Goal: Task Accomplishment & Management: Manage account settings

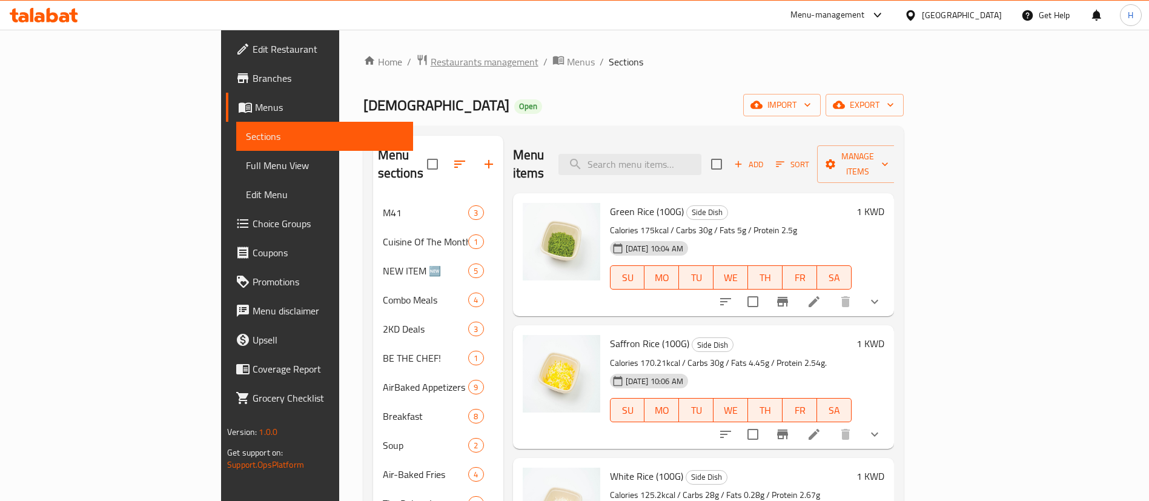
scroll to position [607, 0]
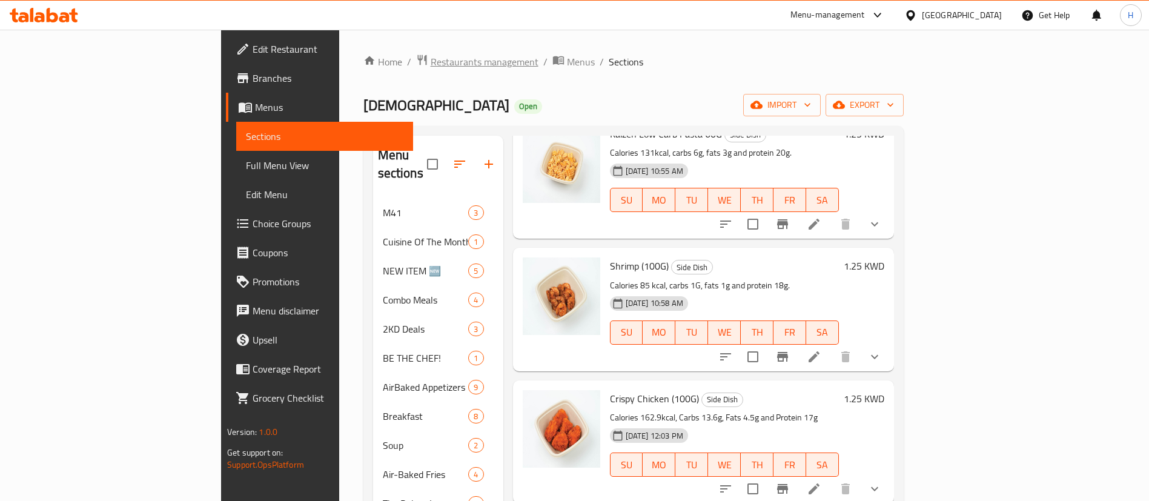
drag, startPoint x: 0, startPoint y: 0, endPoint x: 368, endPoint y: 56, distance: 372.6
click at [431, 56] on span "Restaurants management" at bounding box center [485, 62] width 108 height 15
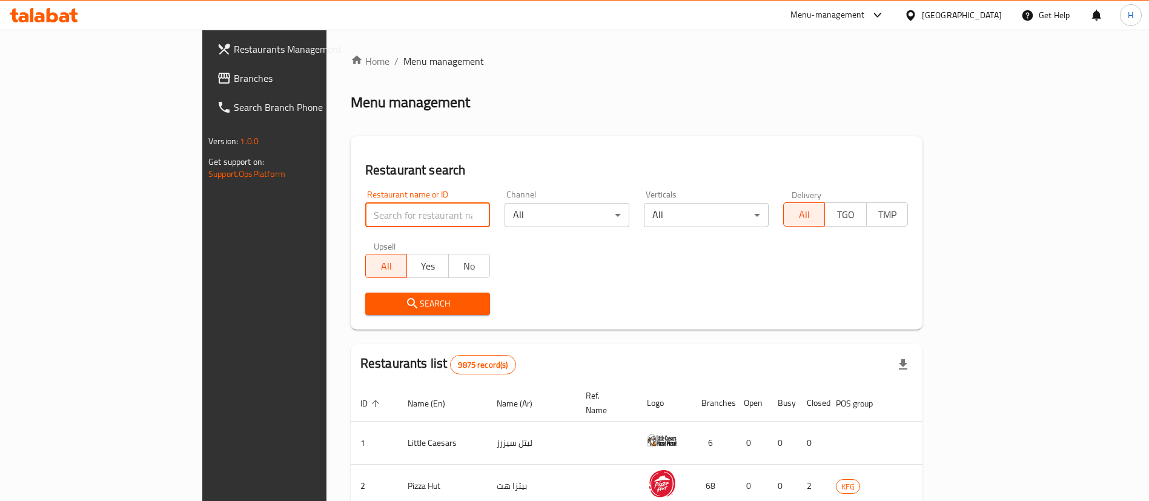
click at [365, 204] on input "search" at bounding box center [427, 215] width 125 height 24
type input "tetas"
click button "Search" at bounding box center [427, 304] width 125 height 22
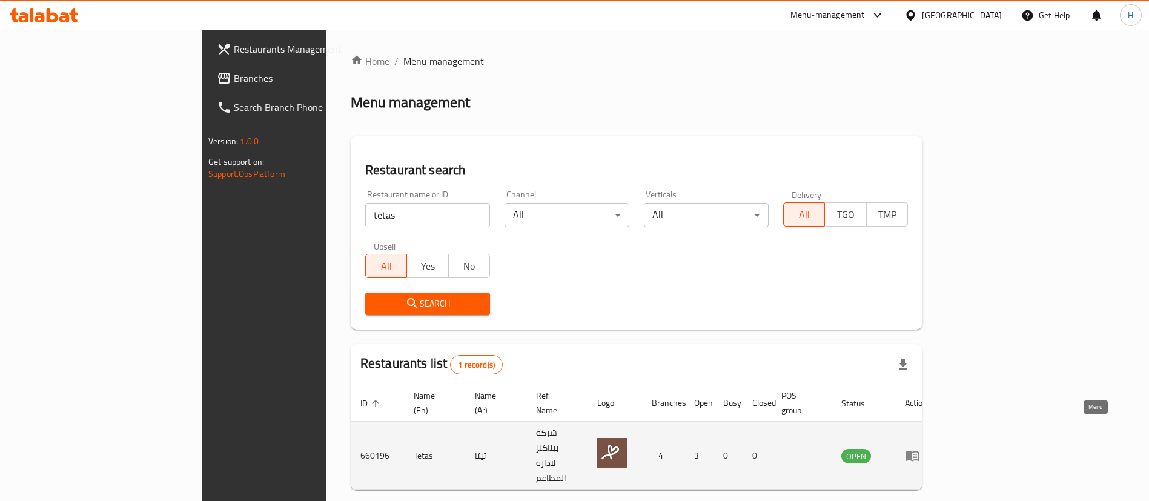
click at [928, 448] on link "enhanced table" at bounding box center [916, 455] width 22 height 15
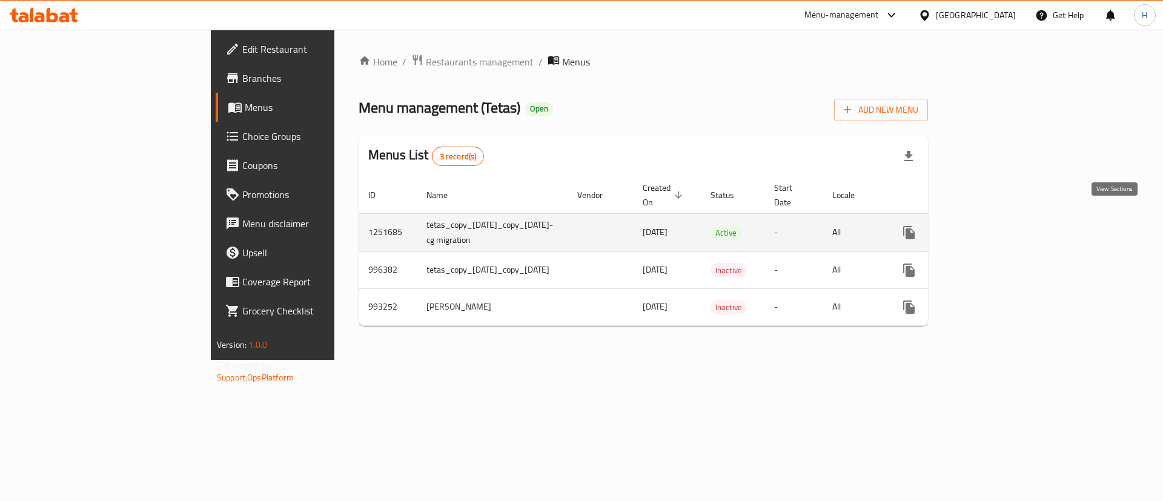
click at [1004, 225] on icon "enhanced table" at bounding box center [996, 232] width 15 height 15
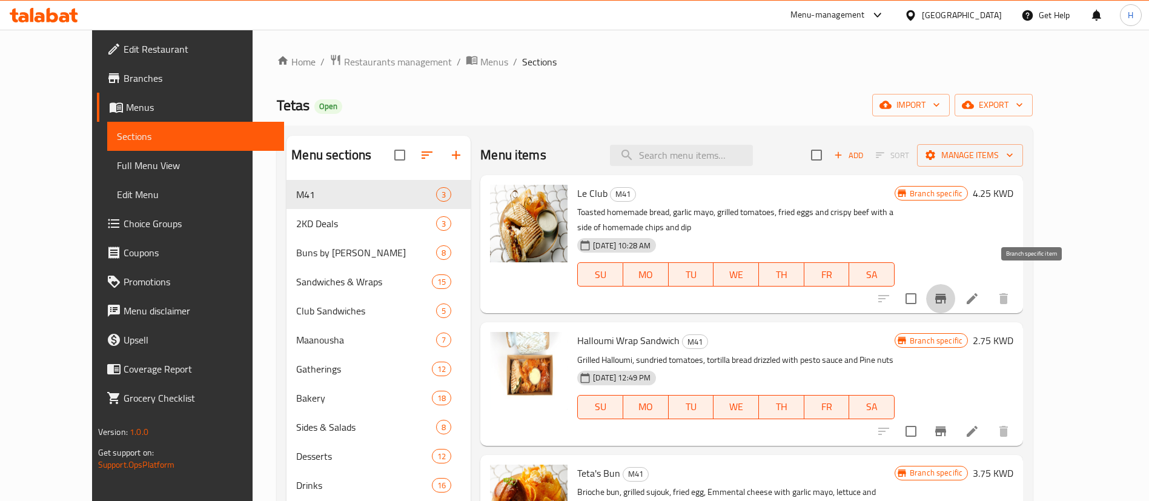
click at [946, 294] on icon "Branch-specific-item" at bounding box center [940, 299] width 11 height 10
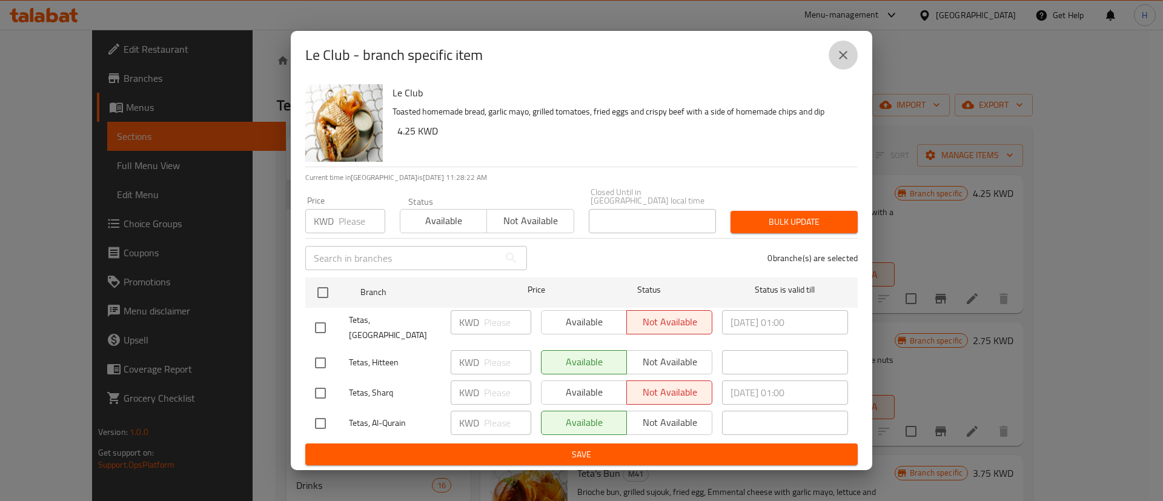
click at [853, 61] on button "close" at bounding box center [843, 55] width 29 height 29
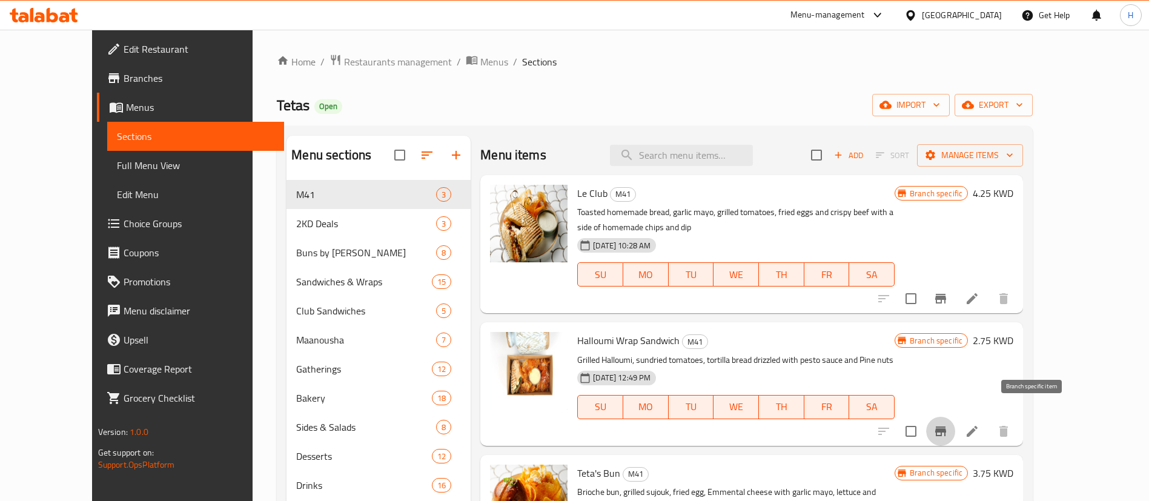
click at [955, 424] on button "Branch-specific-item" at bounding box center [940, 431] width 29 height 29
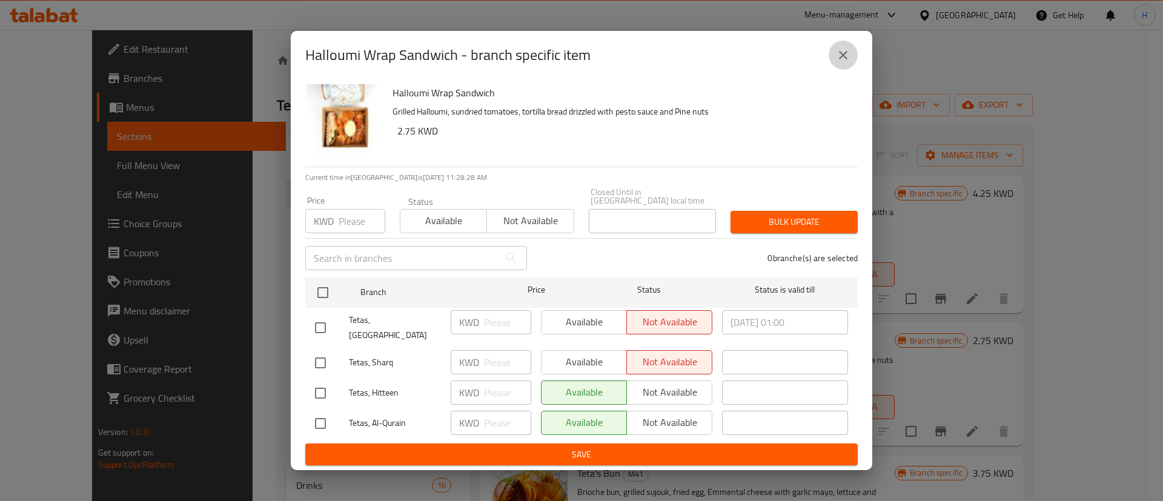
click at [842, 62] on icon "close" at bounding box center [843, 55] width 15 height 15
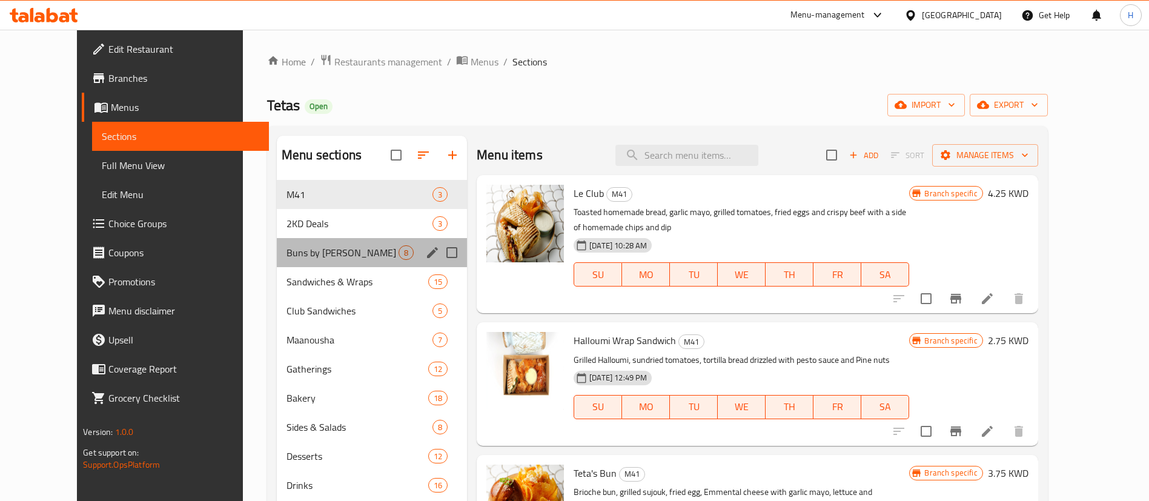
click at [277, 253] on div "Buns by [PERSON_NAME] 8" at bounding box center [372, 252] width 190 height 29
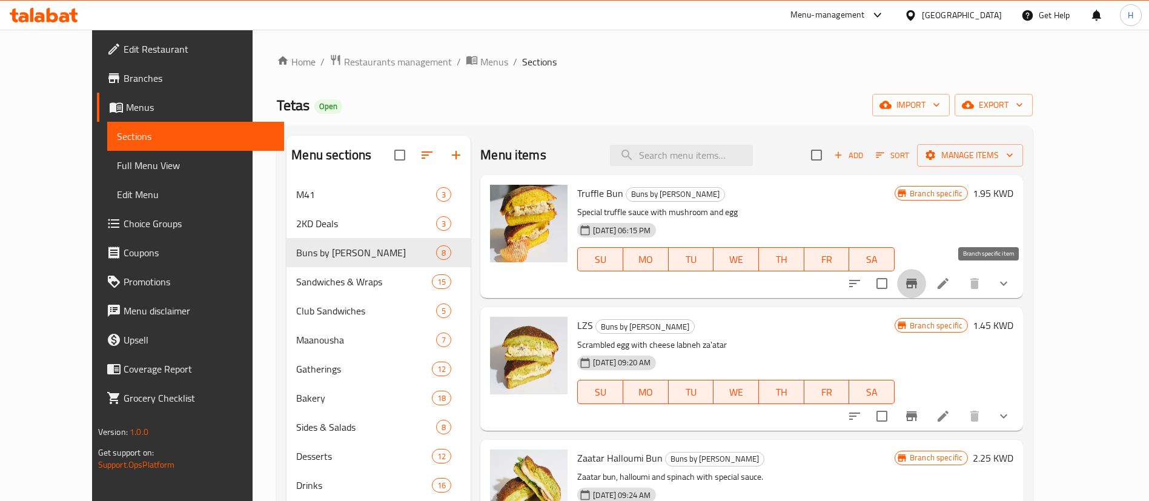
click at [919, 276] on icon "Branch-specific-item" at bounding box center [912, 283] width 15 height 15
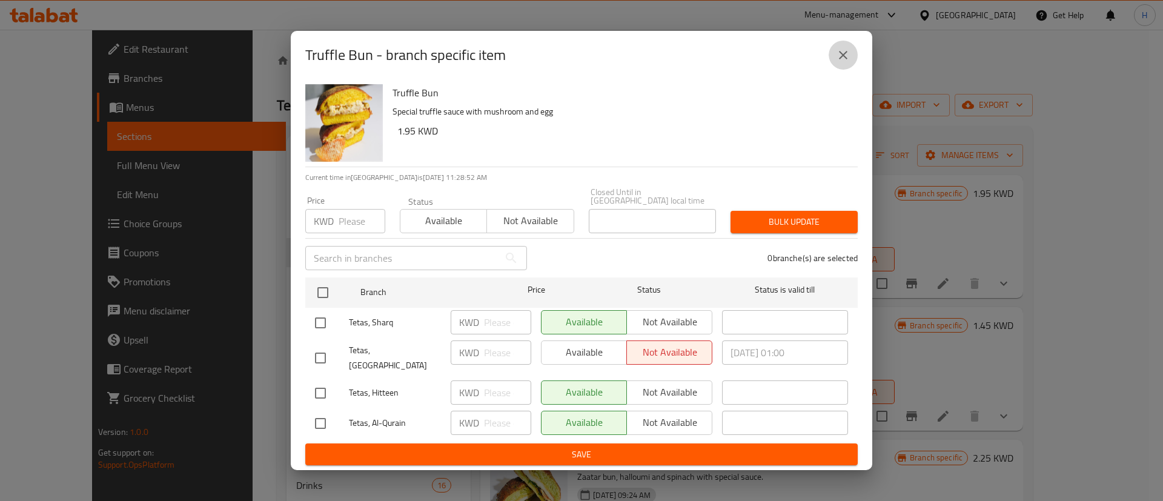
click at [848, 62] on icon "close" at bounding box center [843, 55] width 15 height 15
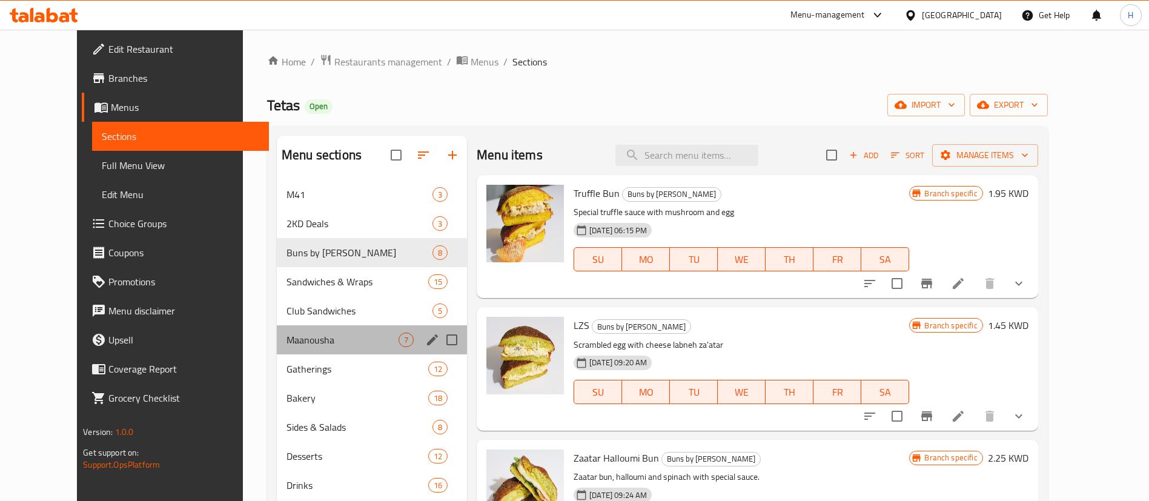
click at [298, 348] on div "Maanousha 7" at bounding box center [372, 339] width 190 height 29
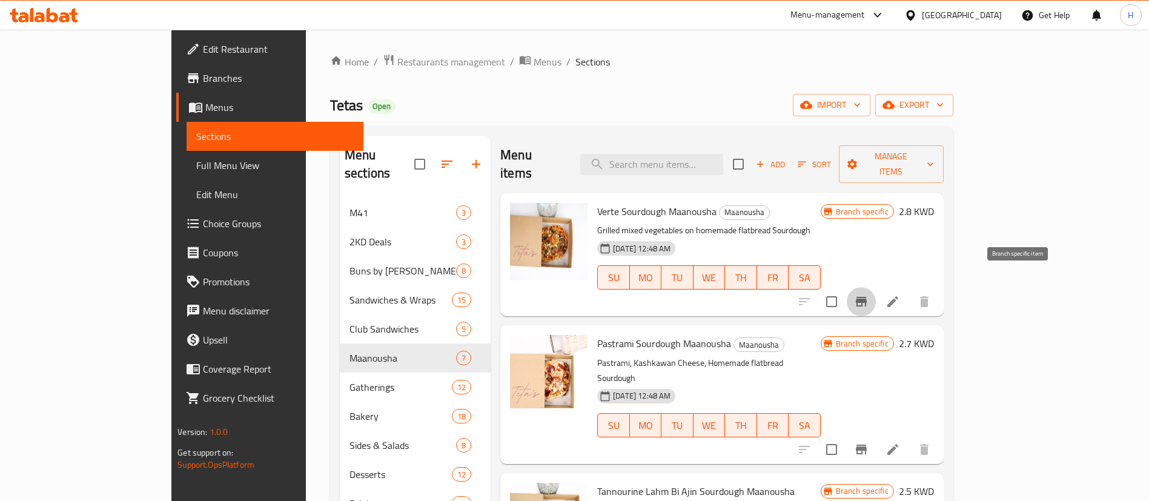
click at [867, 297] on icon "Branch-specific-item" at bounding box center [861, 302] width 11 height 10
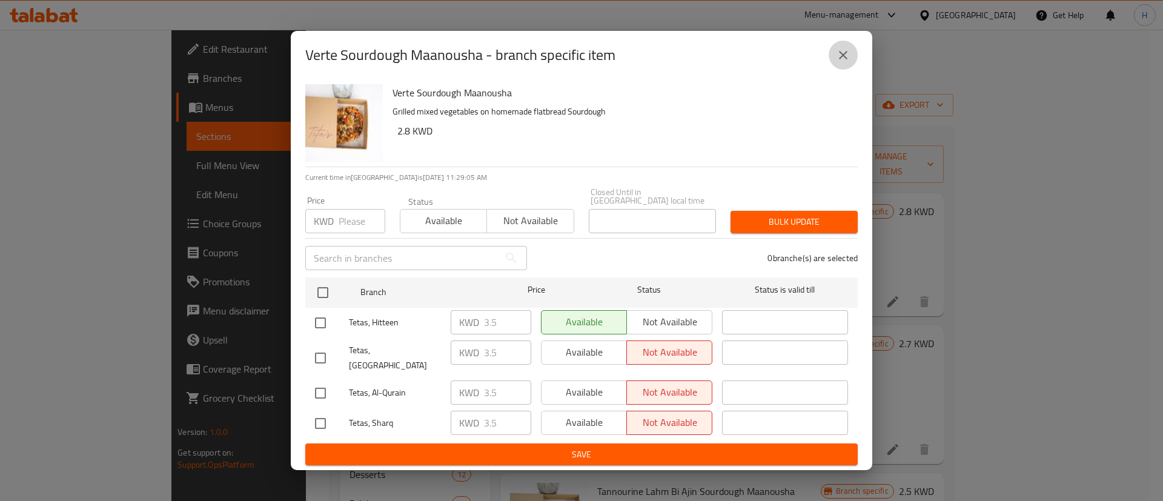
click at [844, 62] on icon "close" at bounding box center [843, 55] width 15 height 15
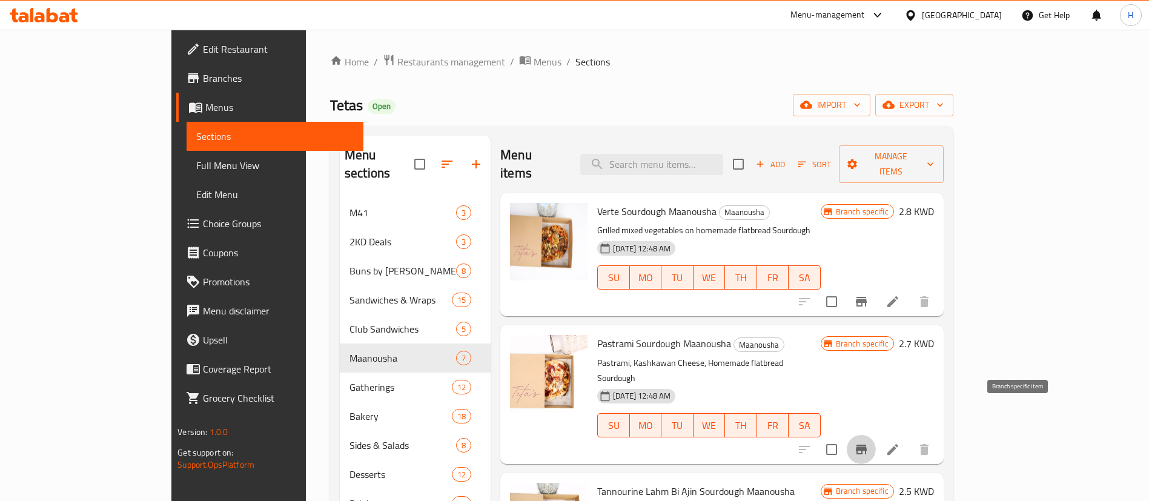
click at [867, 445] on icon "Branch-specific-item" at bounding box center [861, 450] width 11 height 10
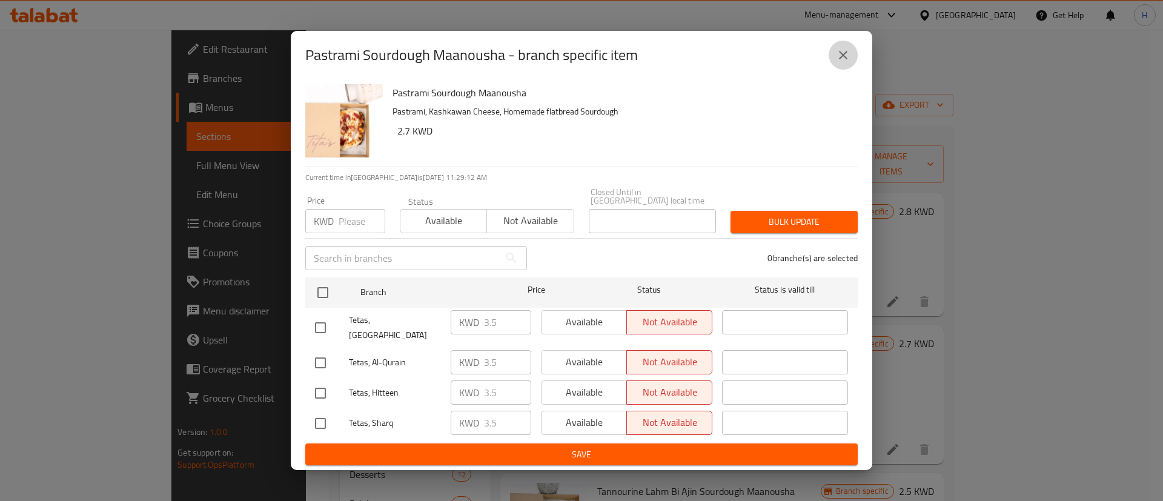
click at [842, 56] on icon "close" at bounding box center [843, 55] width 15 height 15
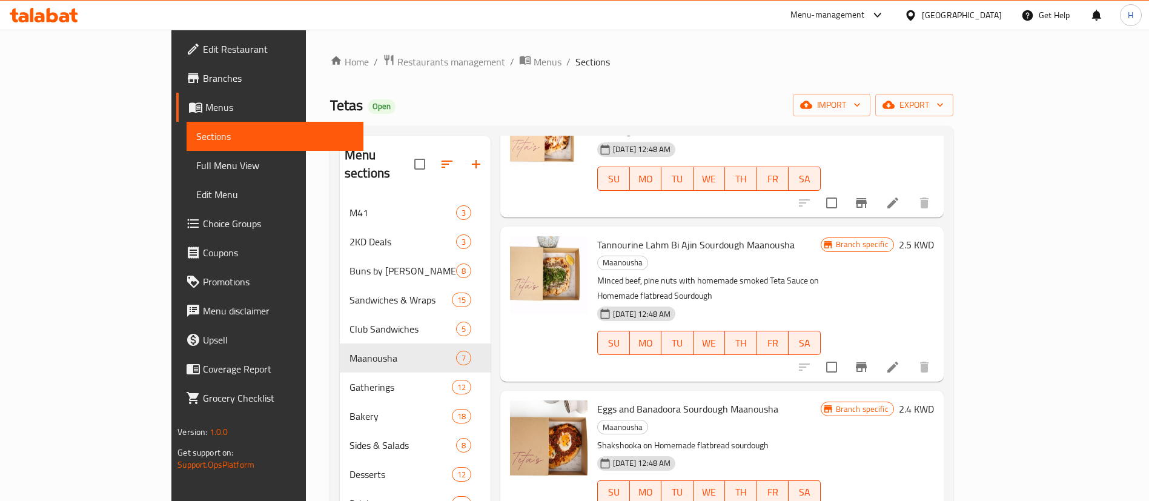
scroll to position [254, 0]
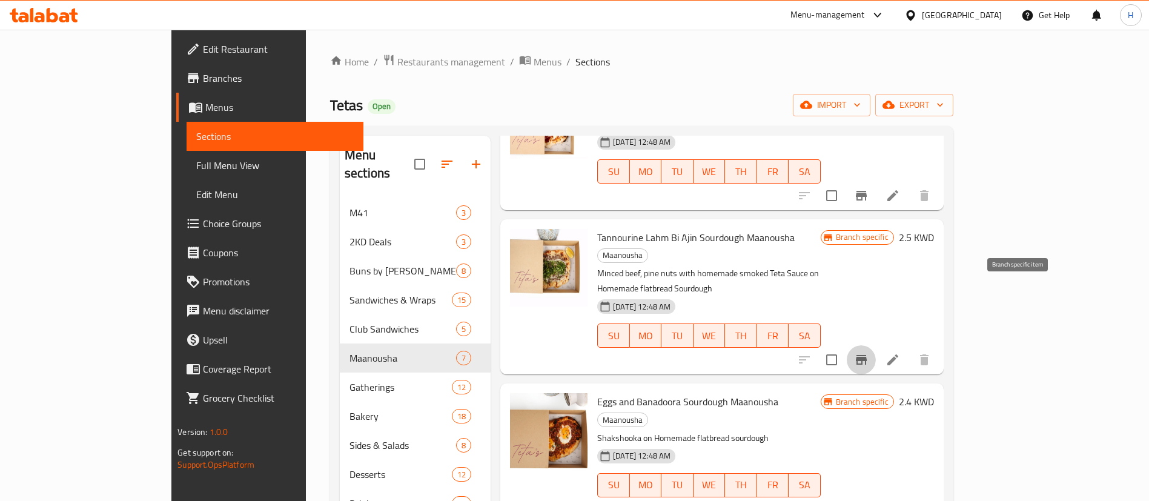
click at [869, 353] on icon "Branch-specific-item" at bounding box center [861, 360] width 15 height 15
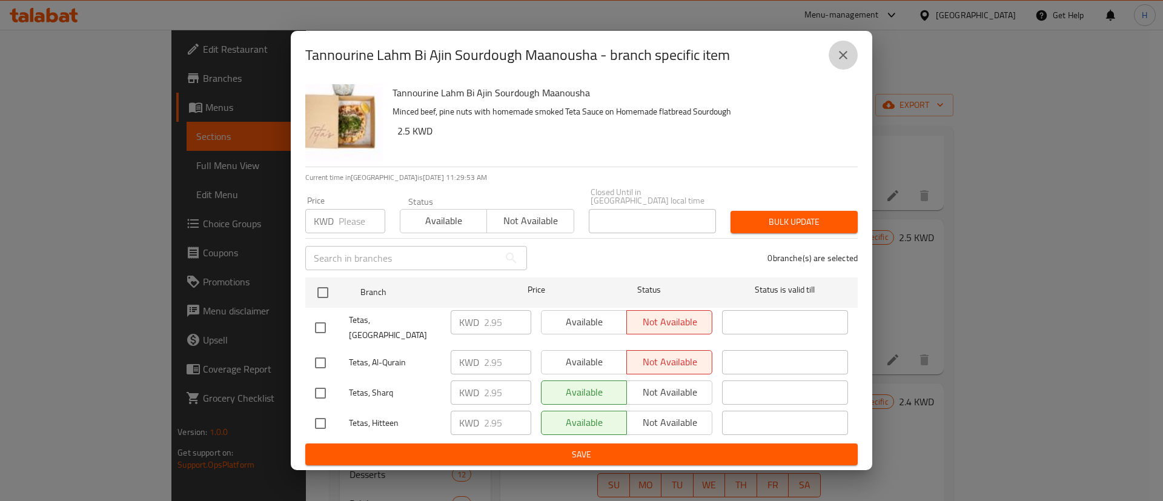
click at [846, 56] on button "close" at bounding box center [843, 55] width 29 height 29
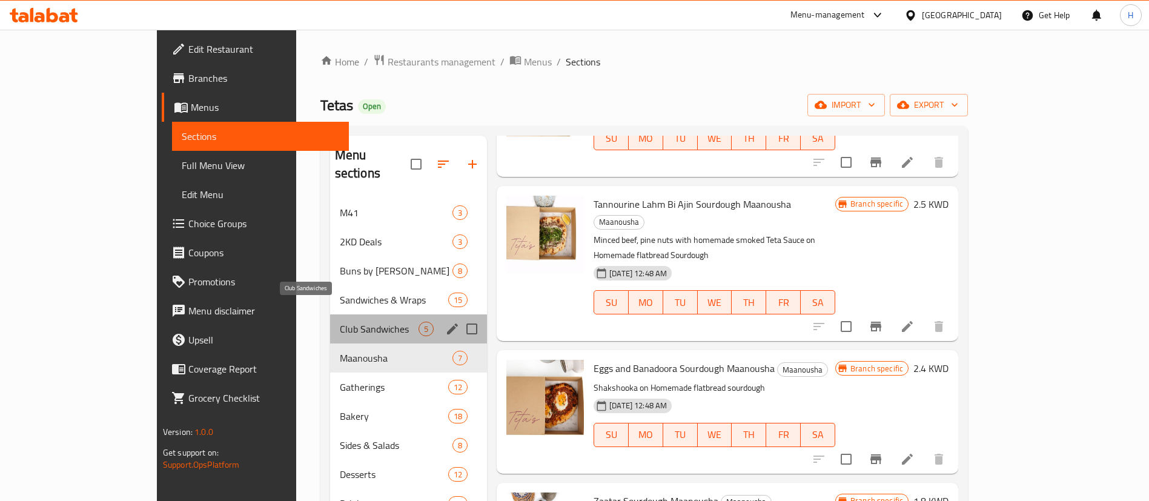
click at [340, 322] on span "Club Sandwiches" at bounding box center [379, 329] width 79 height 15
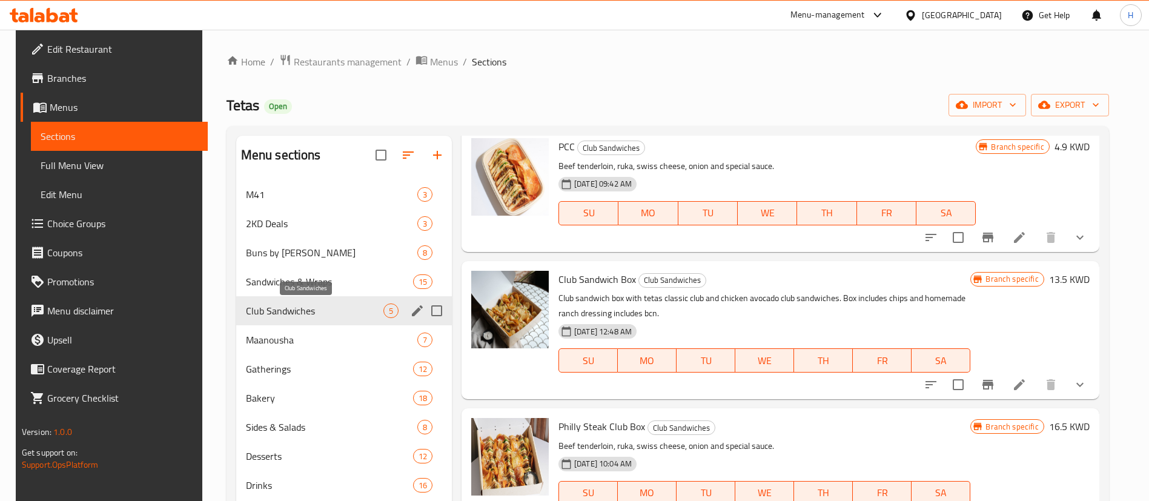
scroll to position [194, 0]
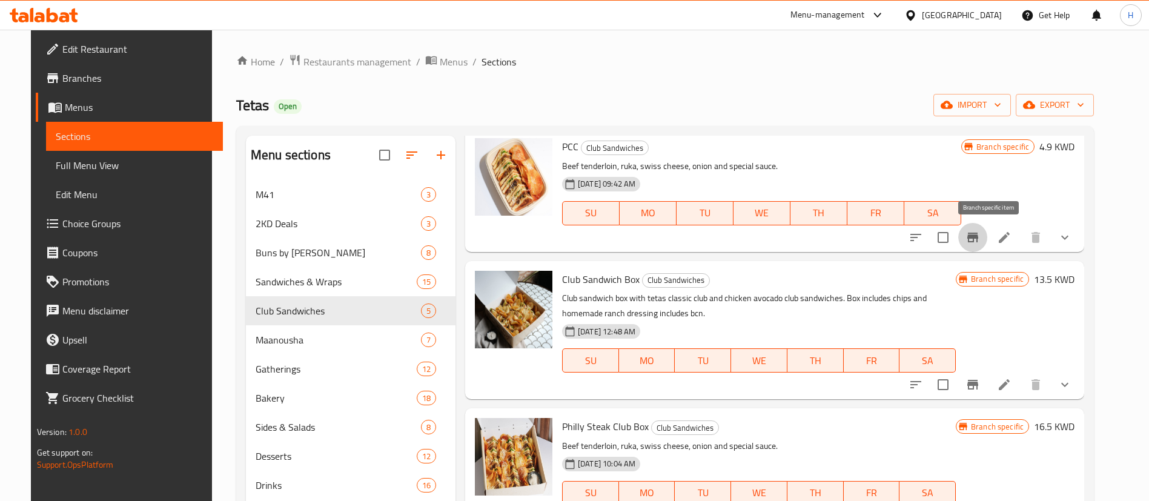
click at [978, 241] on icon "Branch-specific-item" at bounding box center [973, 238] width 11 height 10
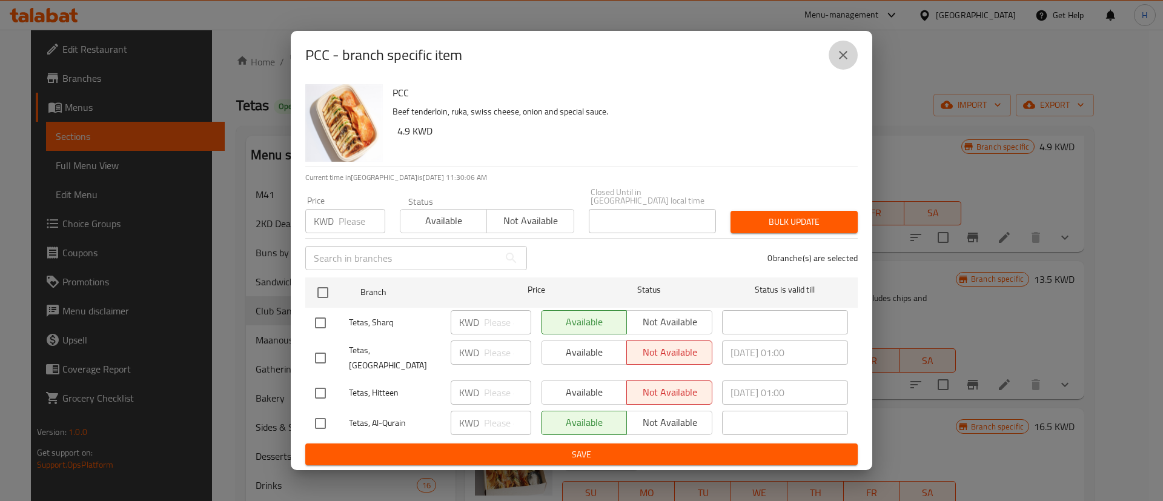
click at [842, 58] on icon "close" at bounding box center [843, 55] width 15 height 15
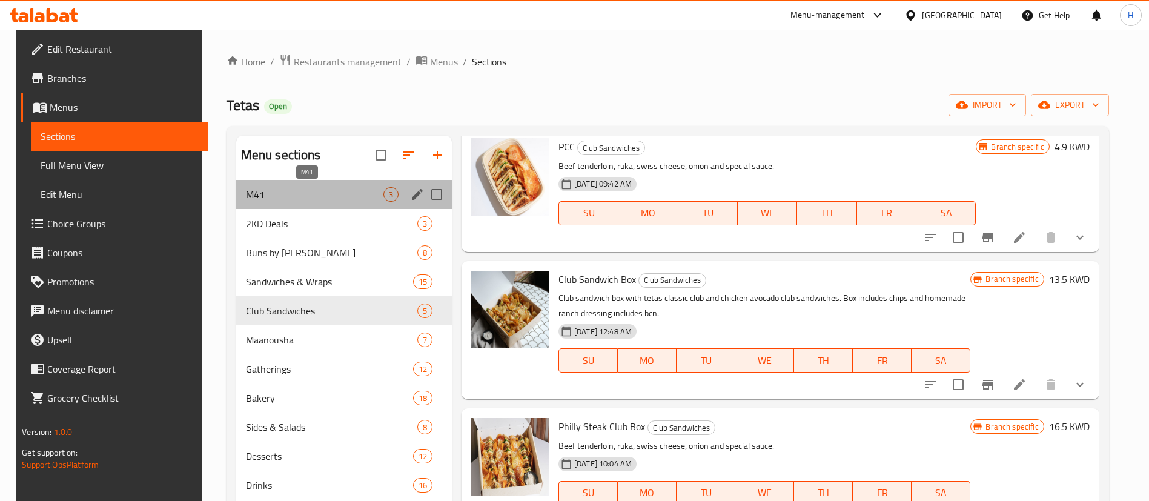
click at [283, 192] on span "M41" at bounding box center [315, 194] width 138 height 15
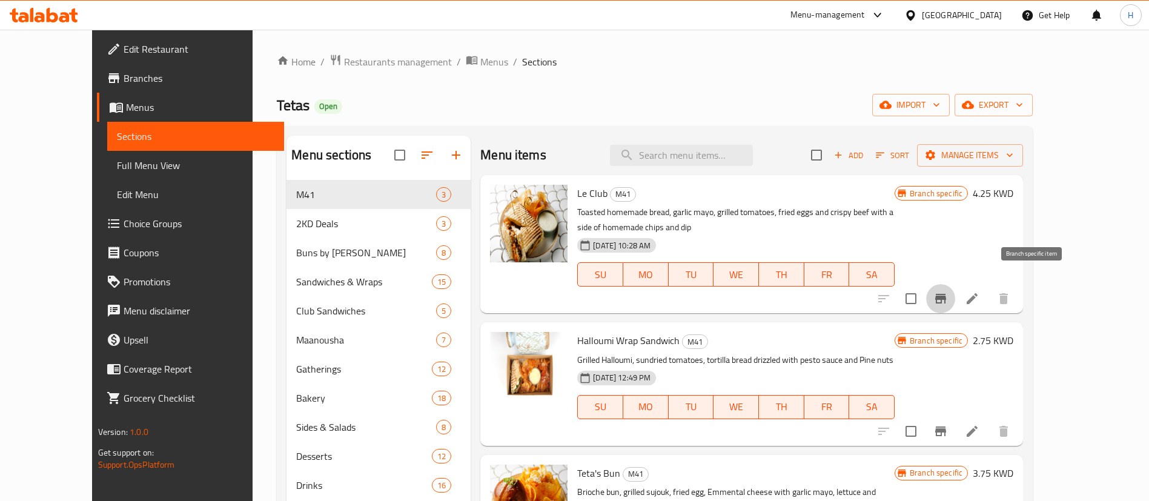
click at [946, 294] on icon "Branch-specific-item" at bounding box center [940, 299] width 11 height 10
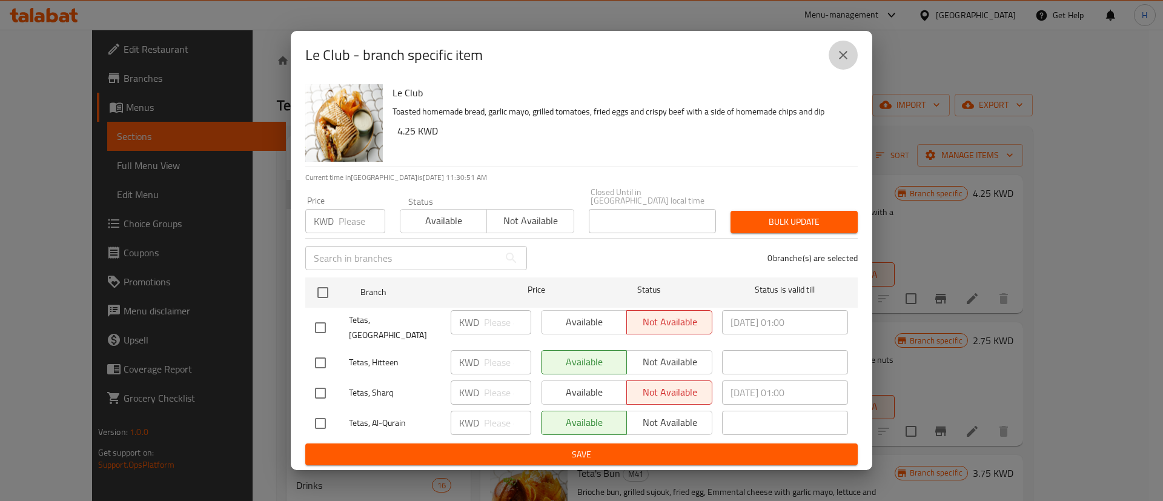
click at [839, 54] on button "close" at bounding box center [843, 55] width 29 height 29
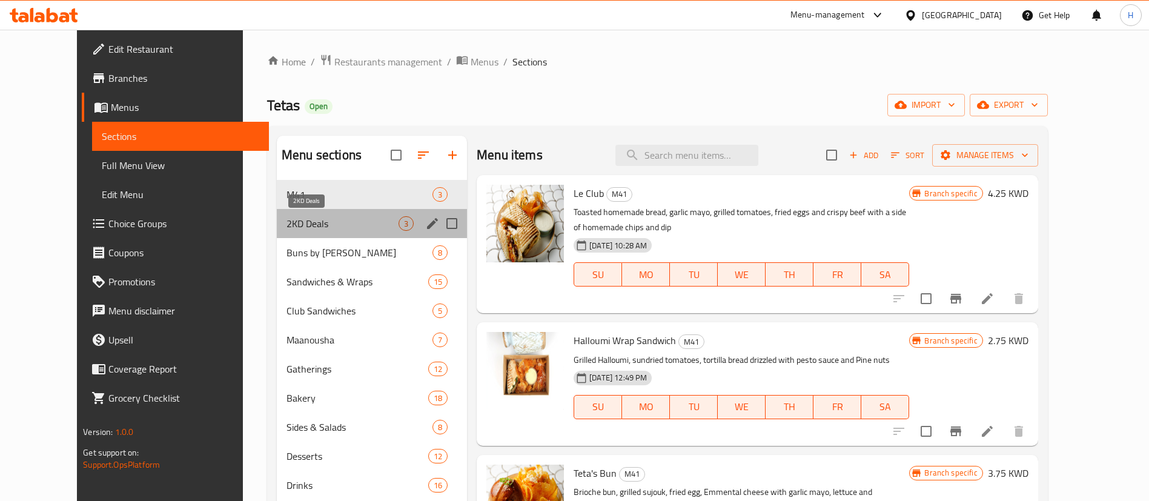
click at [325, 229] on span "2KD Deals" at bounding box center [343, 223] width 112 height 15
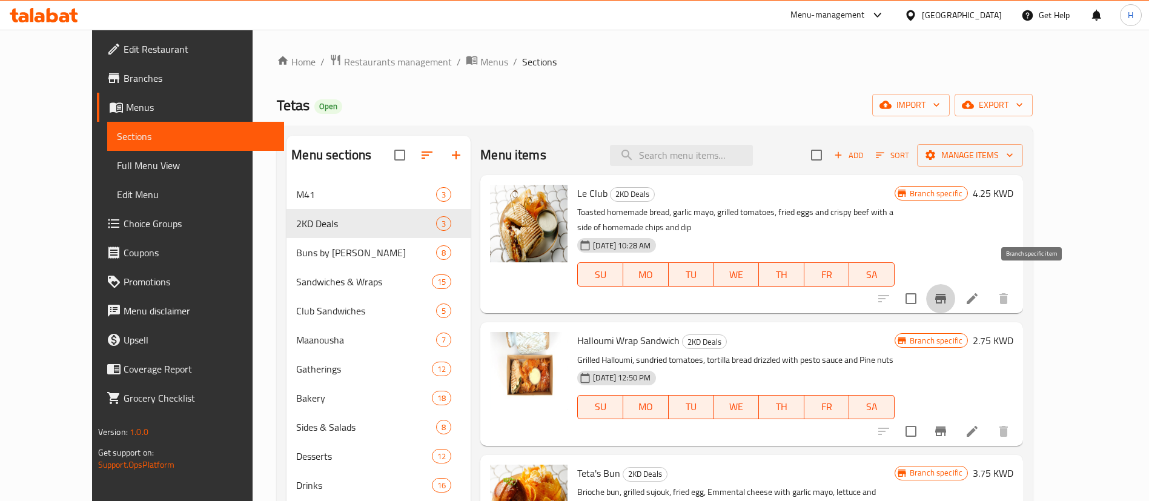
click at [948, 291] on icon "Branch-specific-item" at bounding box center [941, 298] width 15 height 15
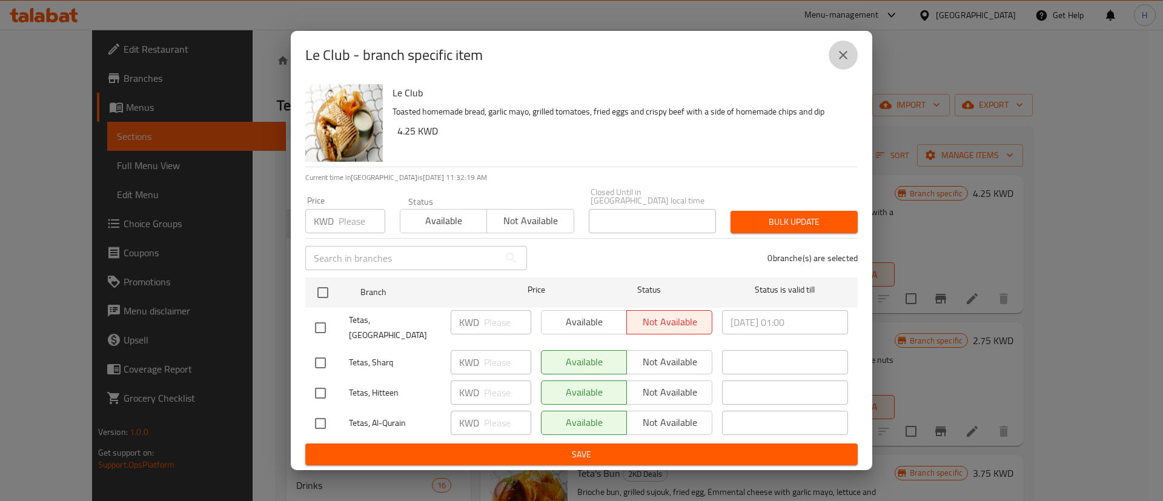
click at [845, 57] on icon "close" at bounding box center [843, 55] width 15 height 15
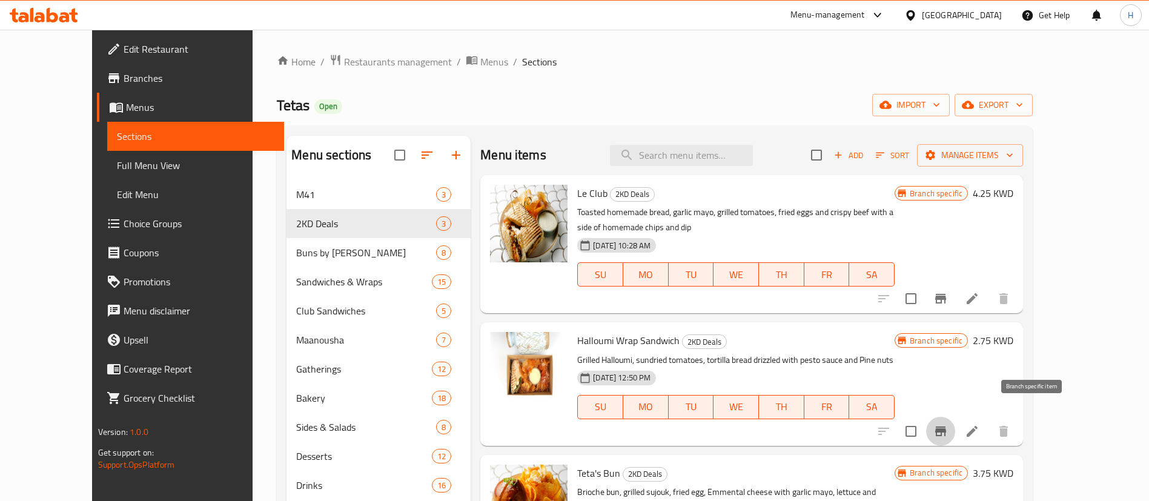
click at [946, 427] on icon "Branch-specific-item" at bounding box center [940, 432] width 11 height 10
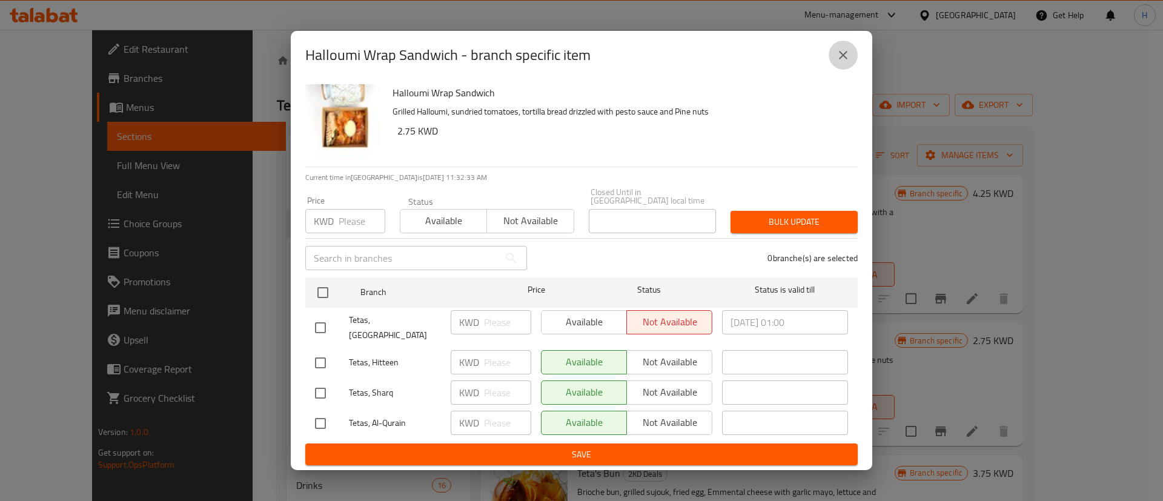
click at [844, 70] on button "close" at bounding box center [843, 55] width 29 height 29
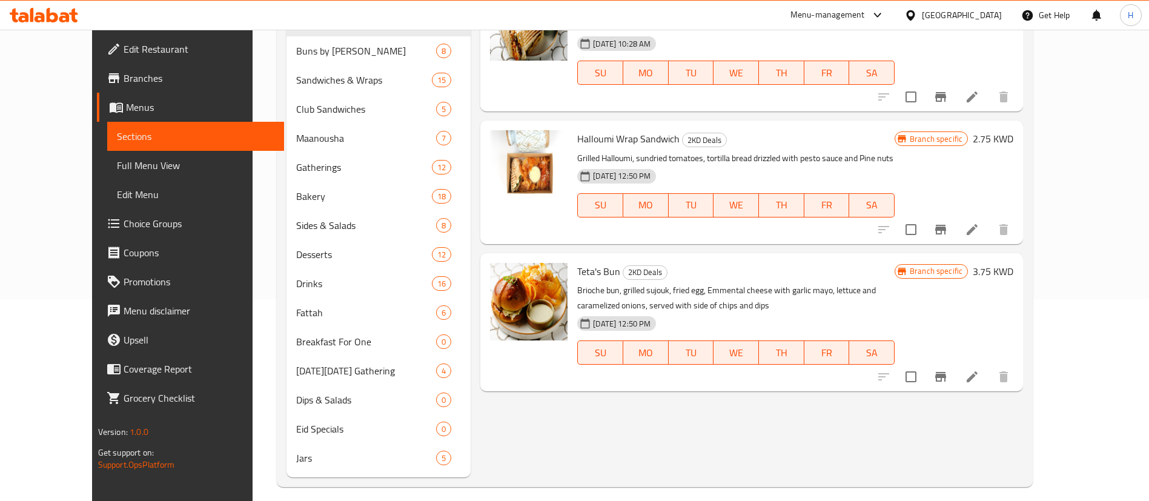
scroll to position [205, 0]
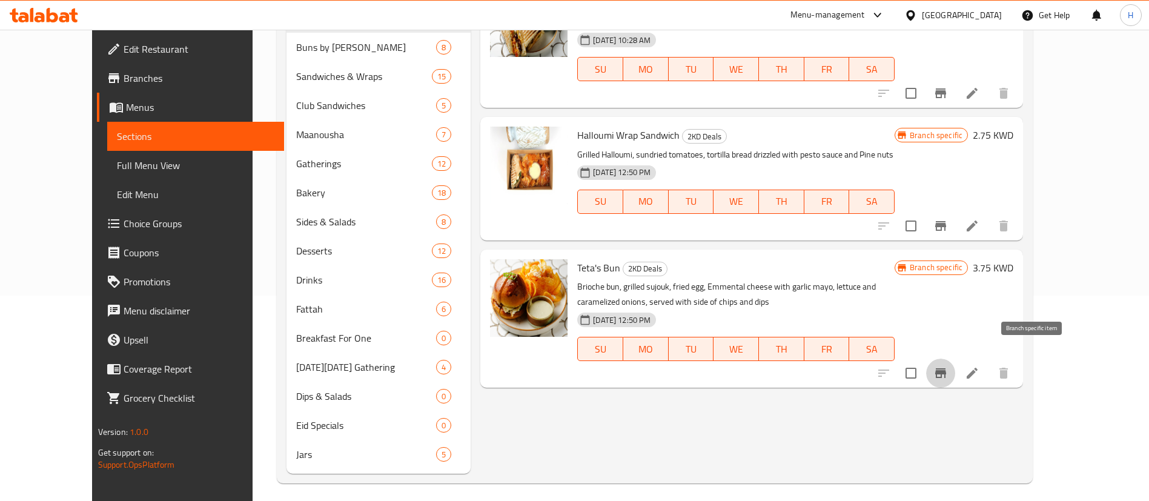
click at [946, 368] on icon "Branch-specific-item" at bounding box center [940, 373] width 11 height 10
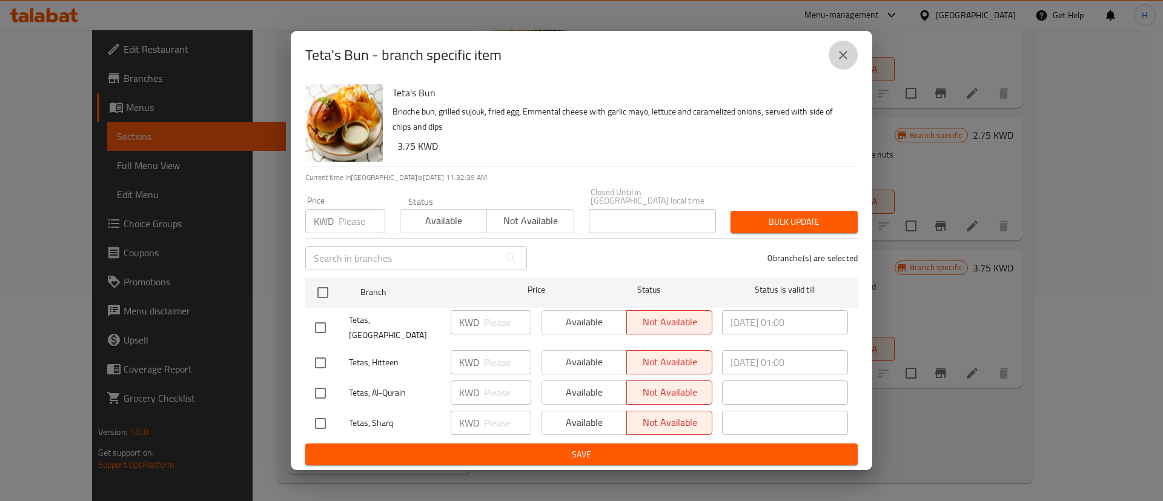
click at [843, 70] on button "close" at bounding box center [843, 55] width 29 height 29
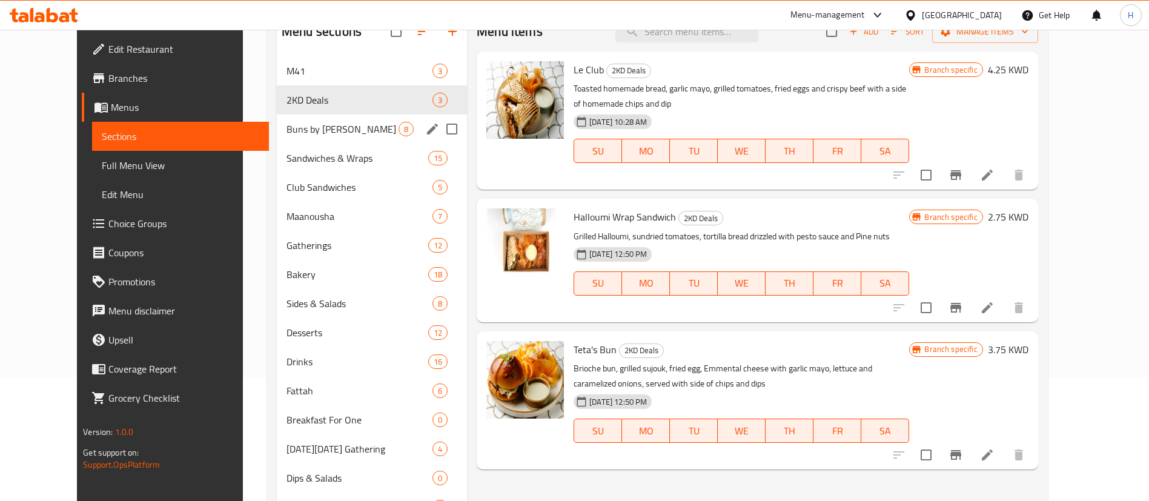
scroll to position [122, 0]
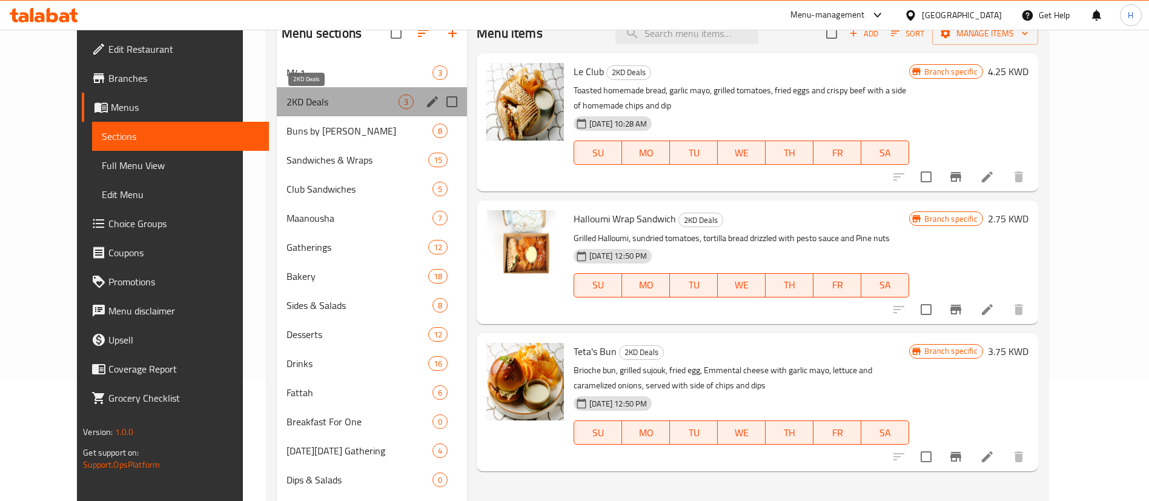
click at [302, 102] on span "2KD Deals" at bounding box center [343, 102] width 112 height 15
